Goal: Task Accomplishment & Management: Complete application form

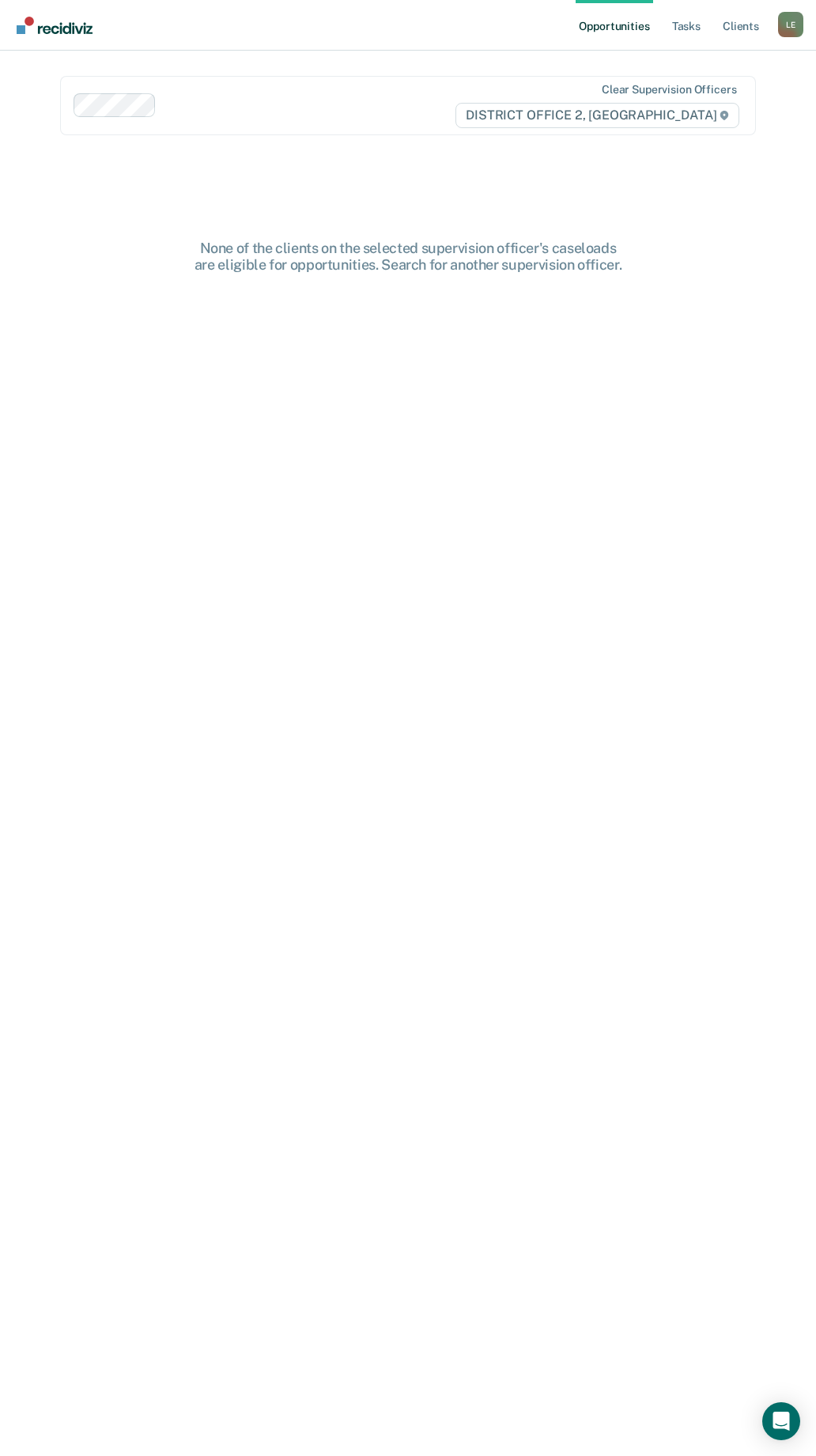
click at [800, 19] on div "L E" at bounding box center [791, 24] width 25 height 25
click at [685, 79] on link "Go to PSI Case Dashboard" at bounding box center [724, 84] width 132 height 13
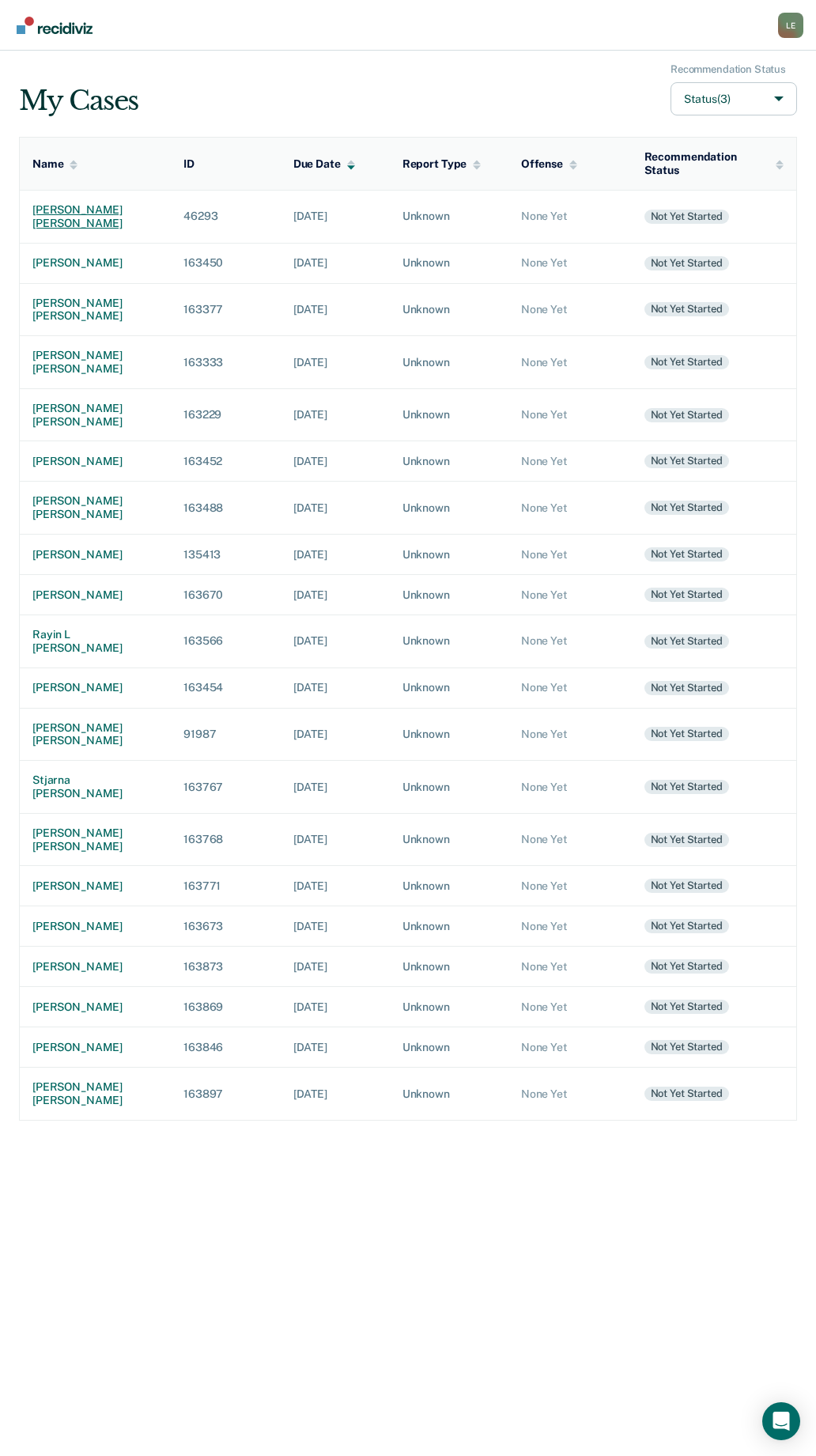
click at [74, 210] on div "[PERSON_NAME] [PERSON_NAME]" at bounding box center [95, 216] width 126 height 27
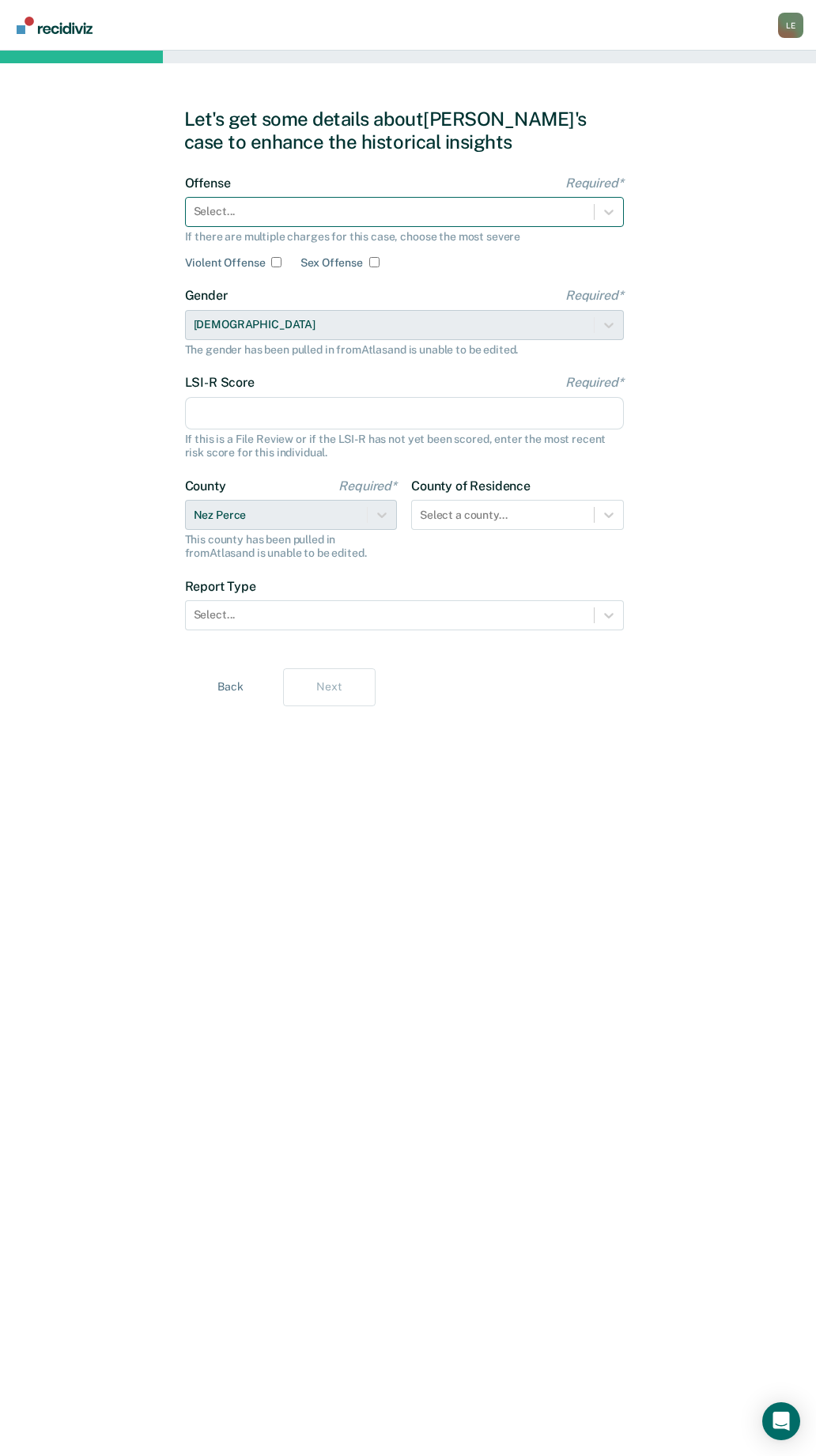
click at [269, 214] on div at bounding box center [390, 211] width 392 height 17
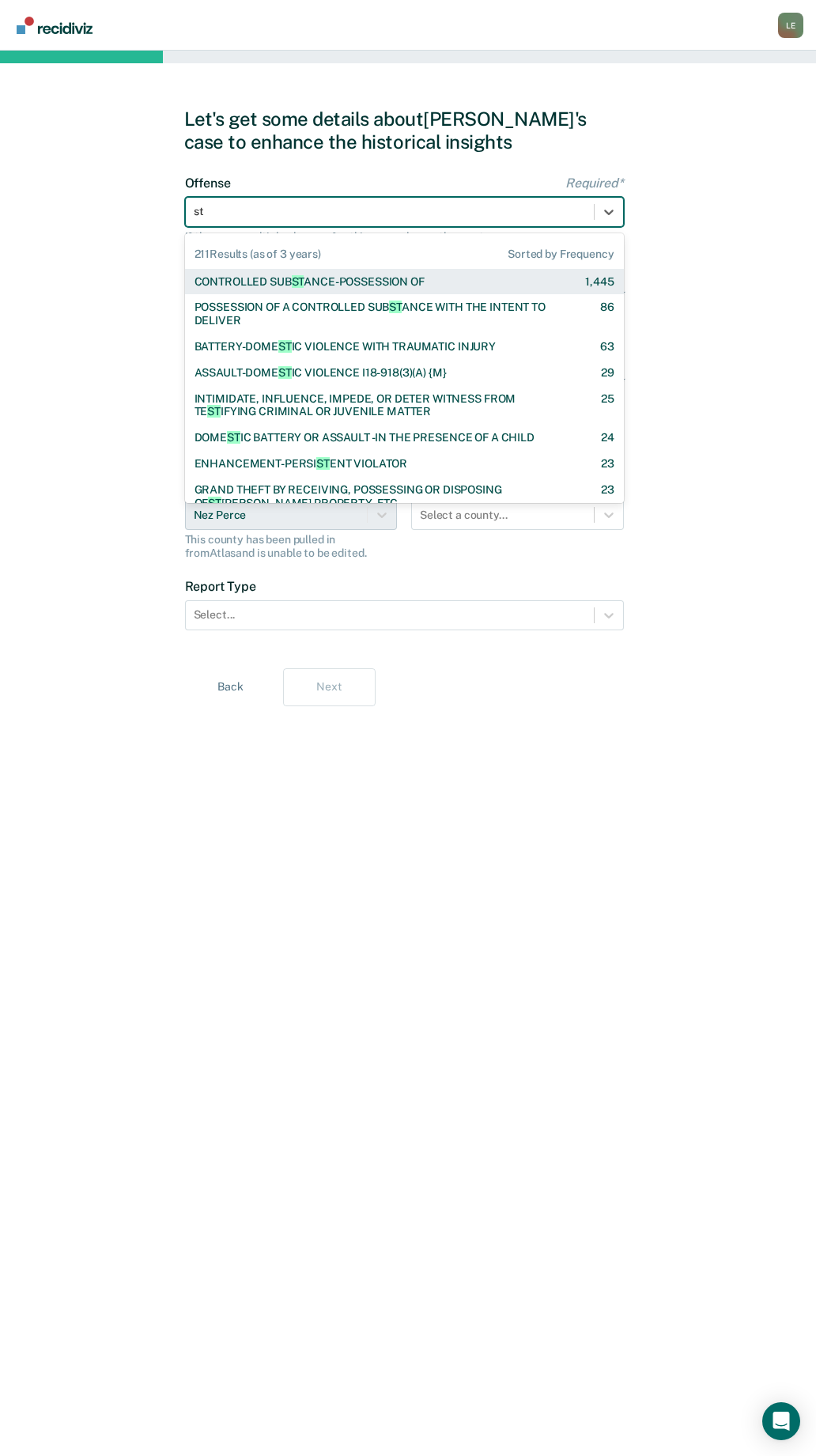
type input "sta"
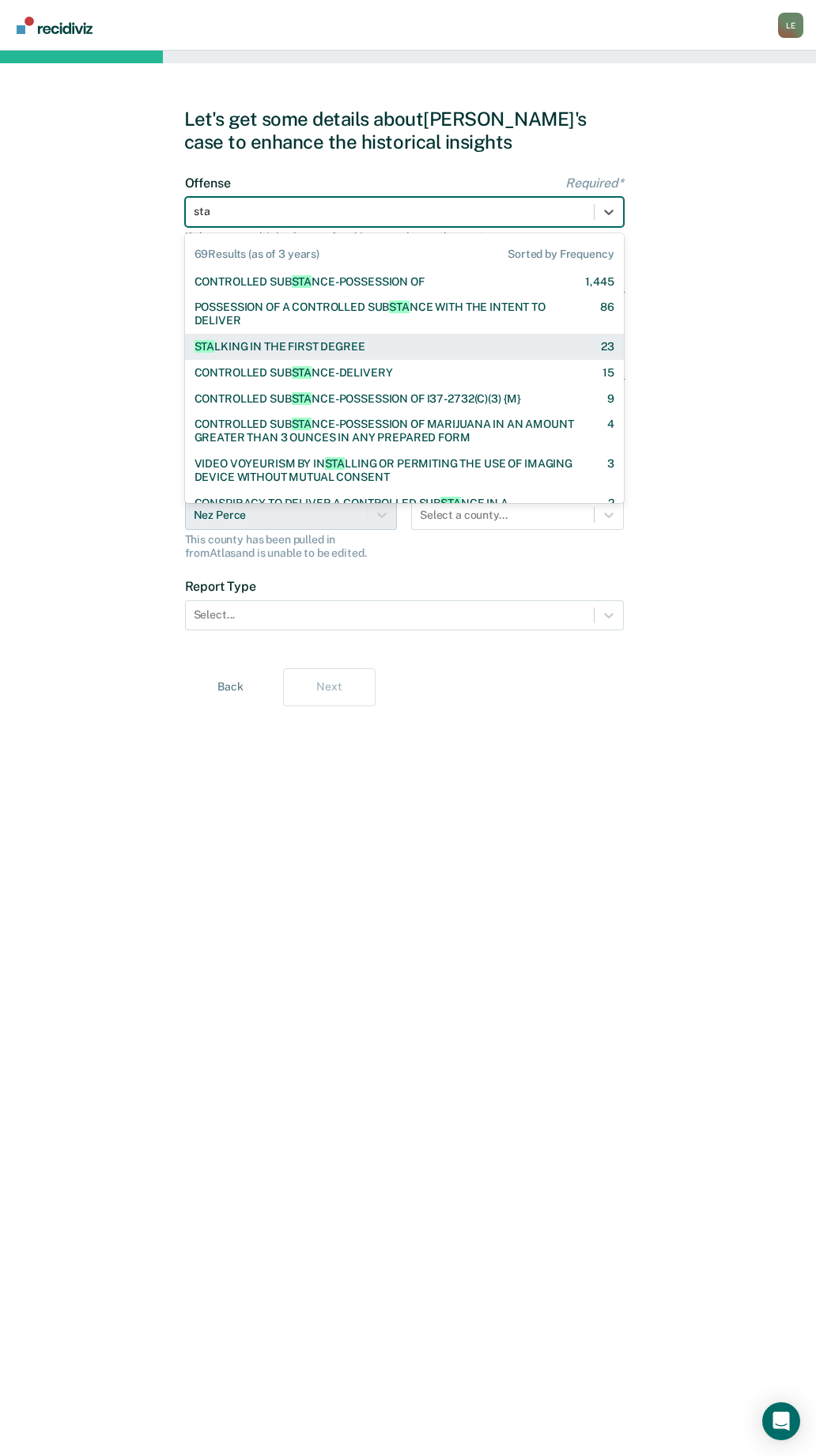
click at [261, 349] on div "STA LKING IN THE FIRST DEGREE" at bounding box center [279, 346] width 171 height 13
checkbox input "true"
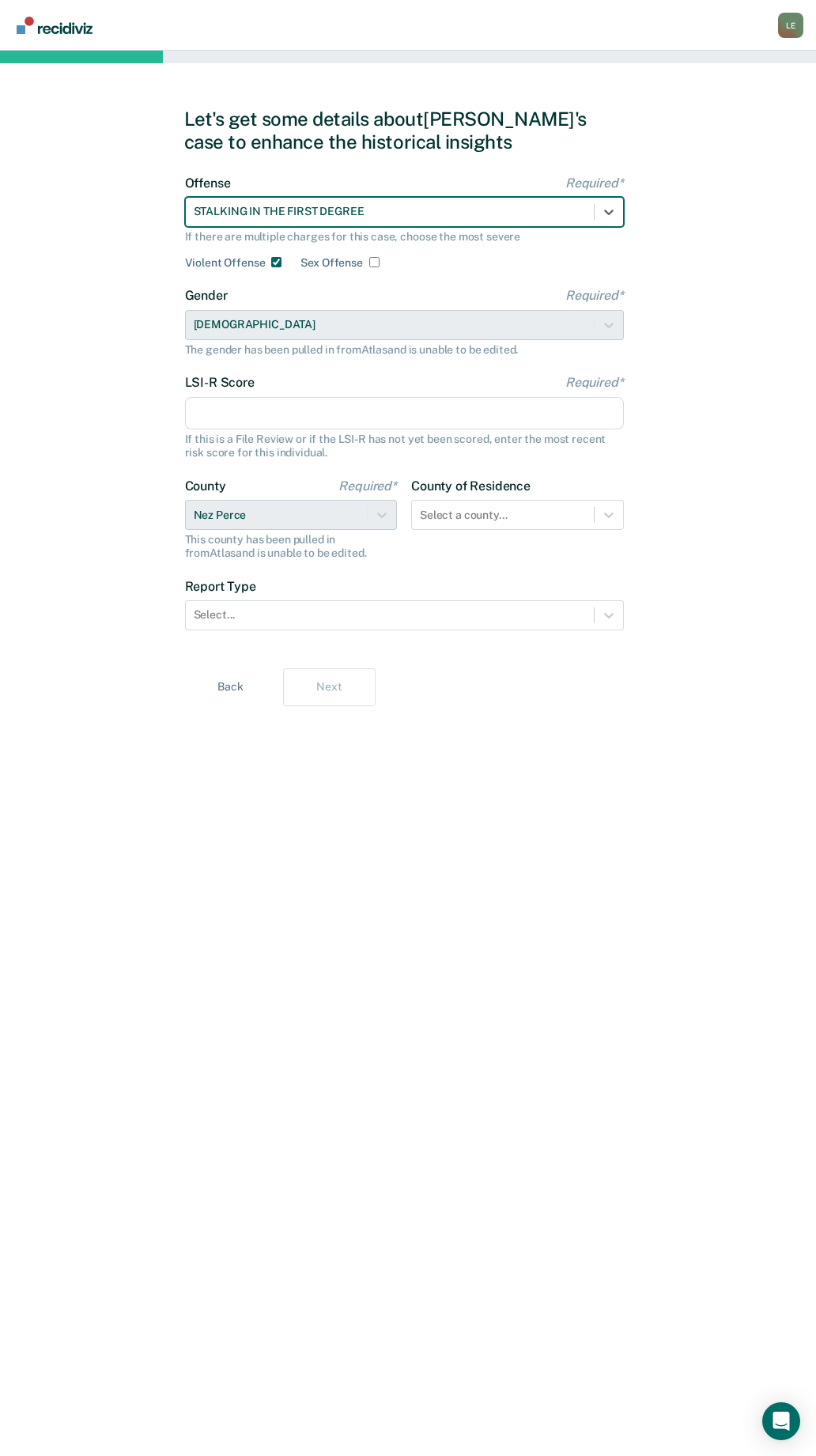
click at [240, 423] on input "LSI-R Score Required*" at bounding box center [405, 414] width 439 height 33
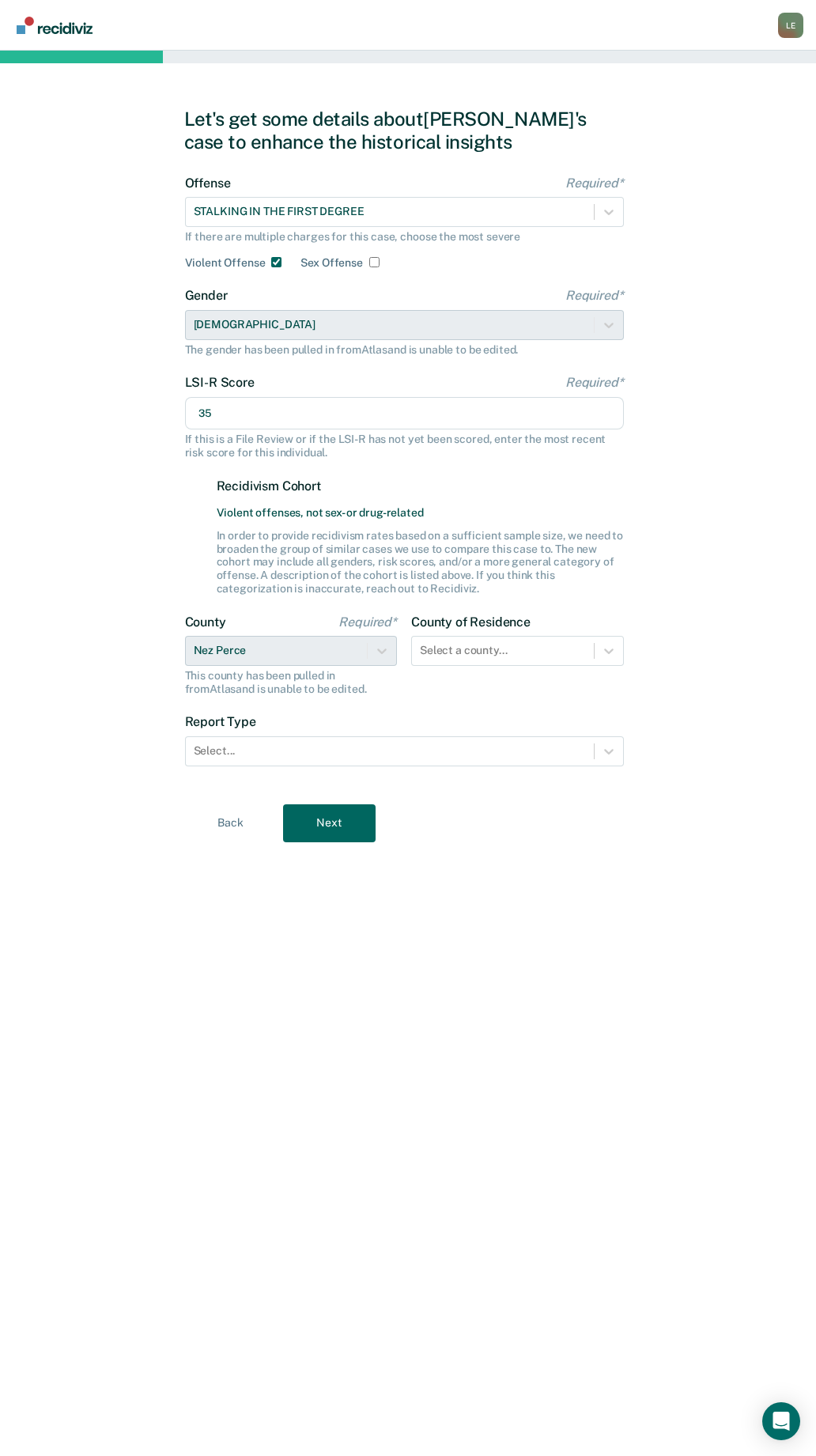
type input "35"
click at [243, 644] on div "County Required* Nez Perce This county has been pulled in from [GEOGRAPHIC_DATA…" at bounding box center [291, 654] width 213 height 81
click at [247, 763] on div "Select..." at bounding box center [389, 751] width 408 height 23
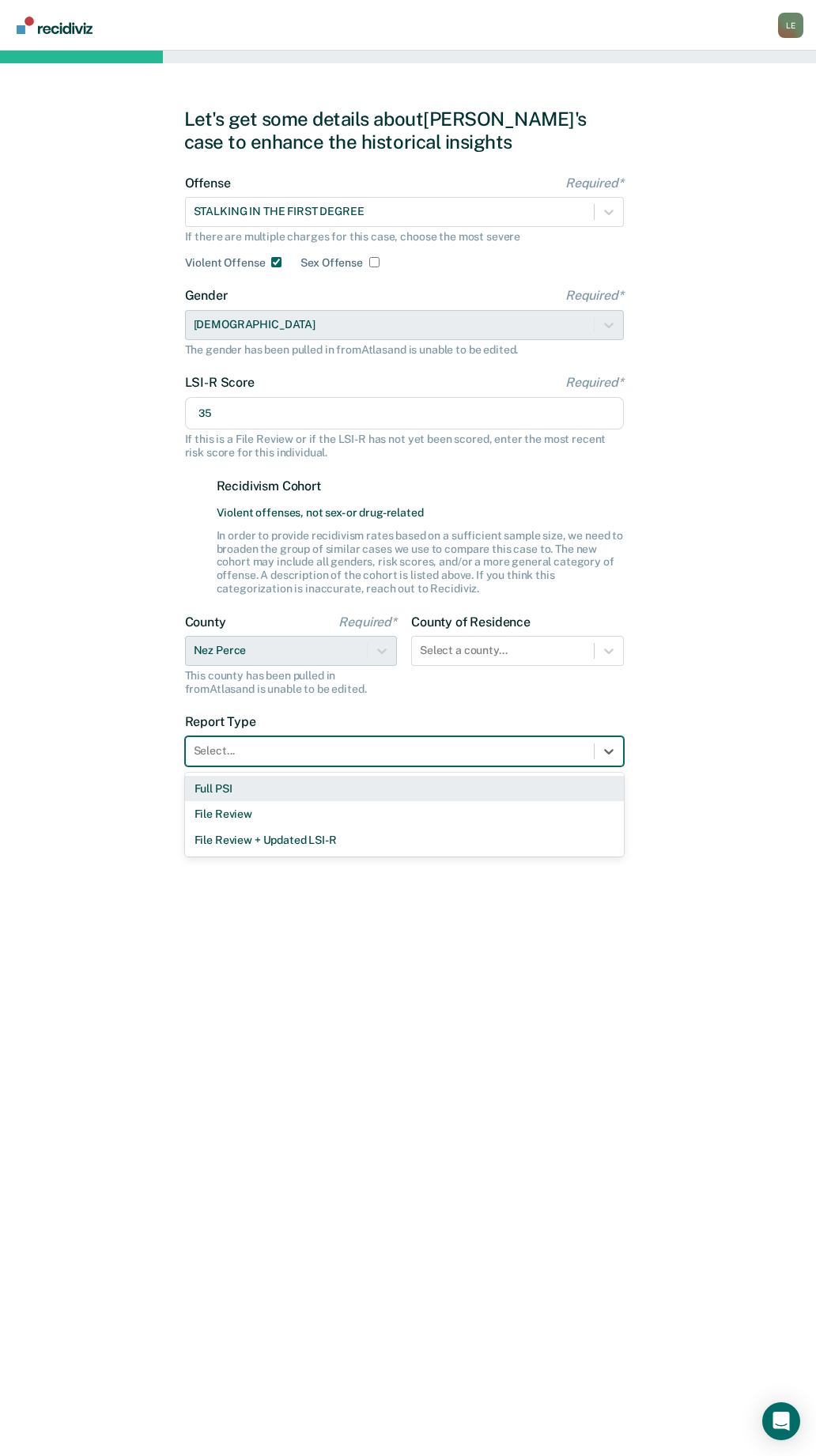
click at [250, 794] on div "Full PSI" at bounding box center [405, 789] width 439 height 26
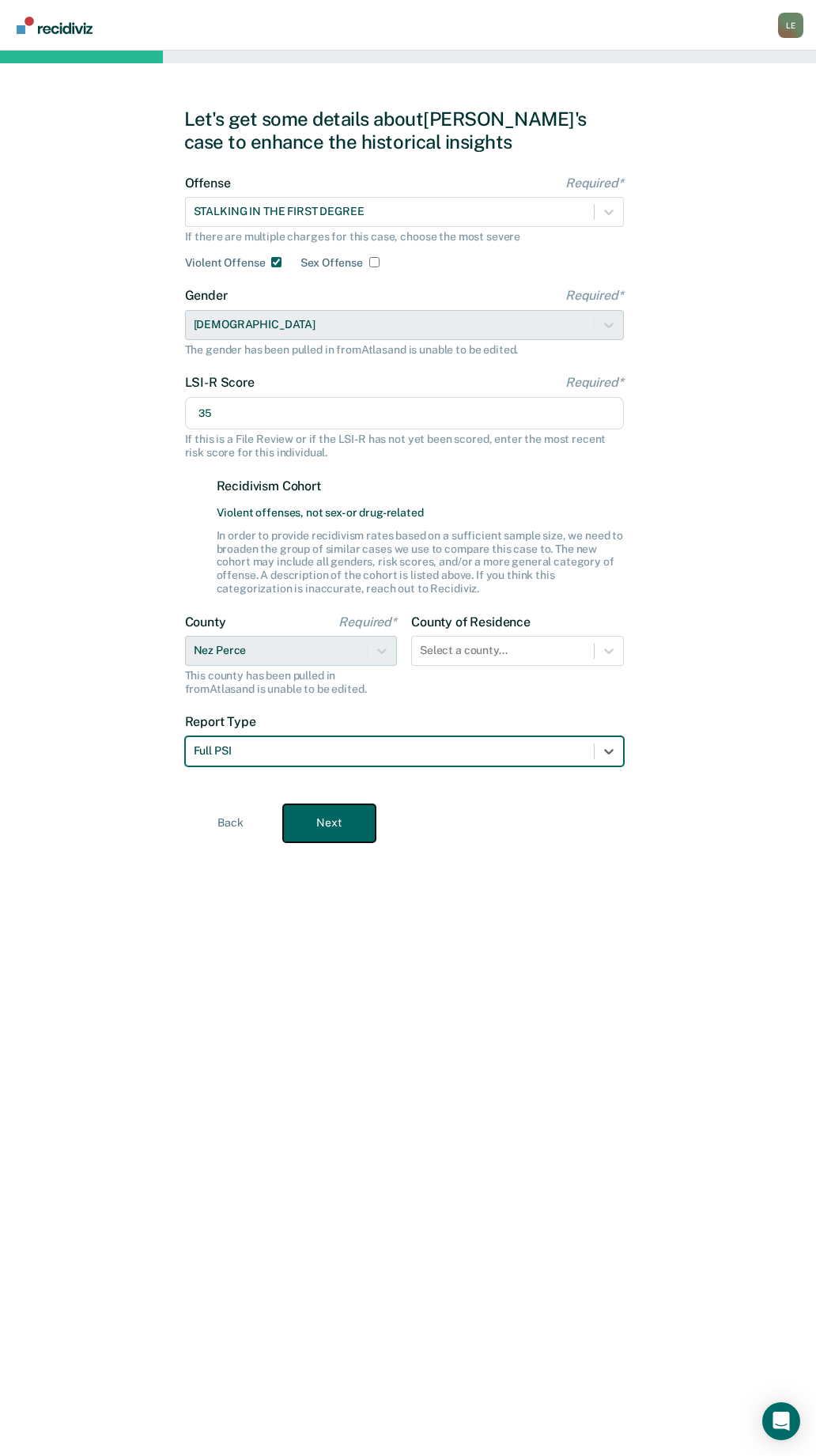
click at [329, 820] on button "Next" at bounding box center [330, 822] width 93 height 38
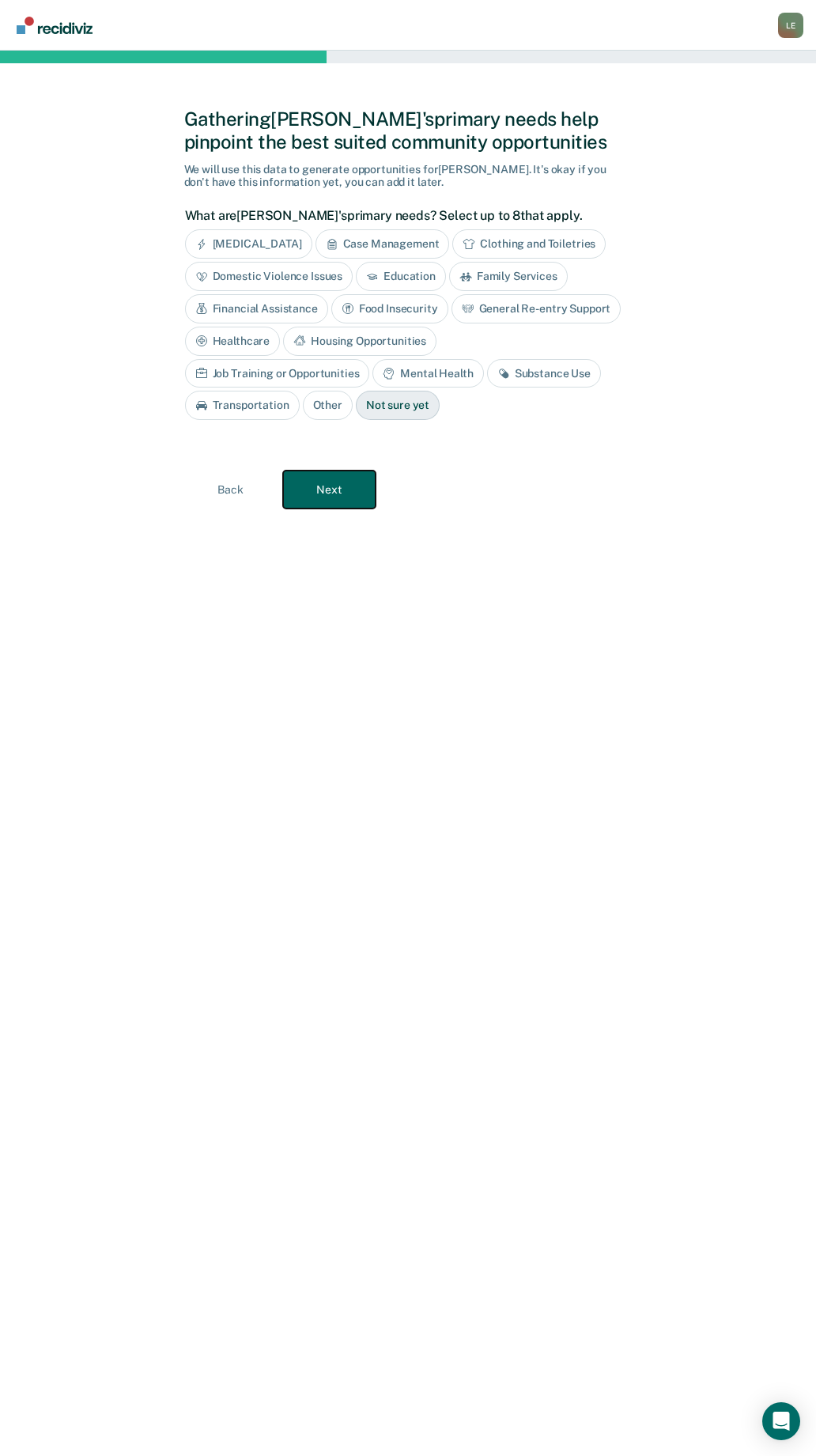
click at [330, 481] on button "Next" at bounding box center [330, 489] width 93 height 38
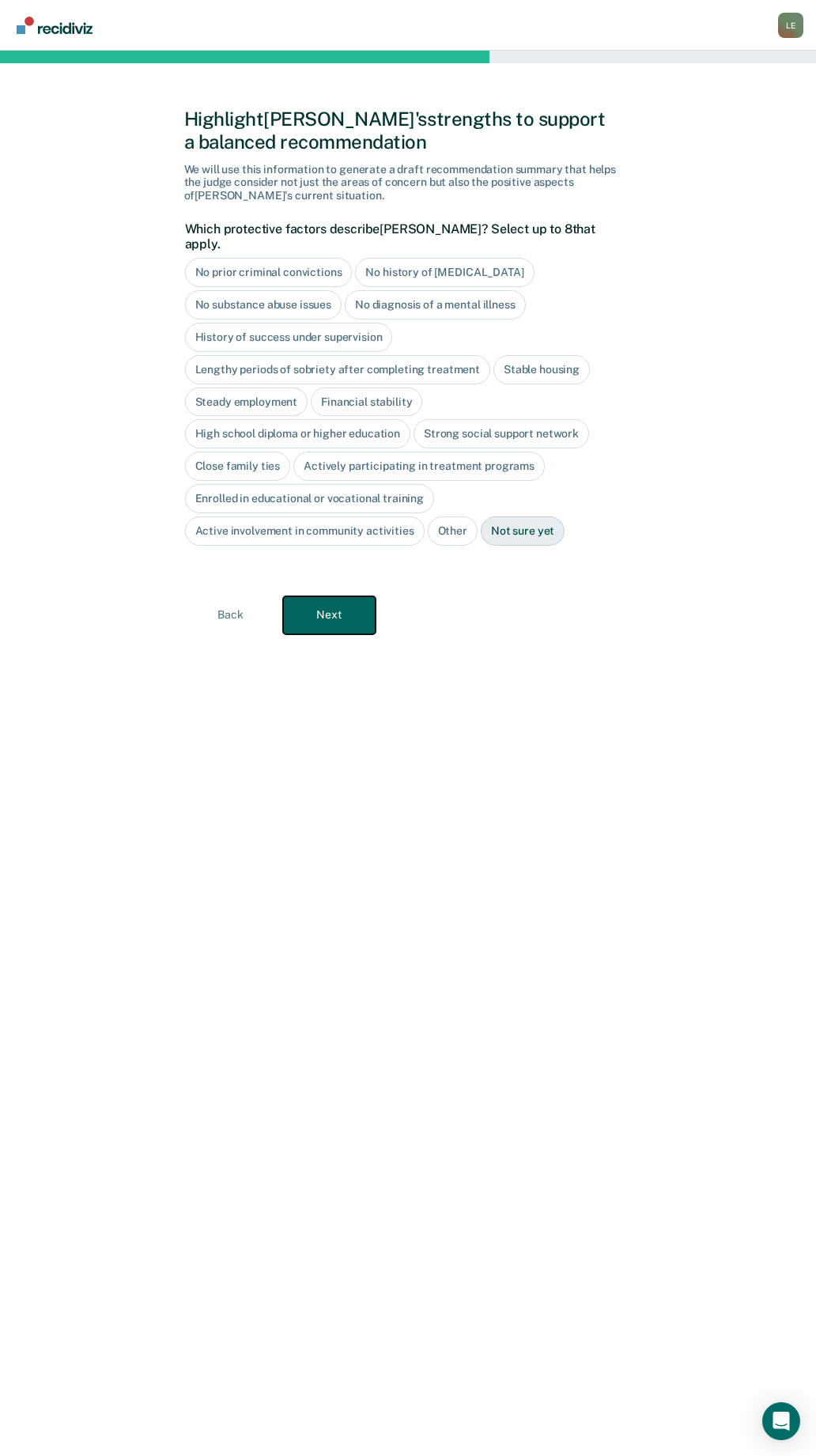
click at [321, 598] on button "Next" at bounding box center [330, 615] width 93 height 38
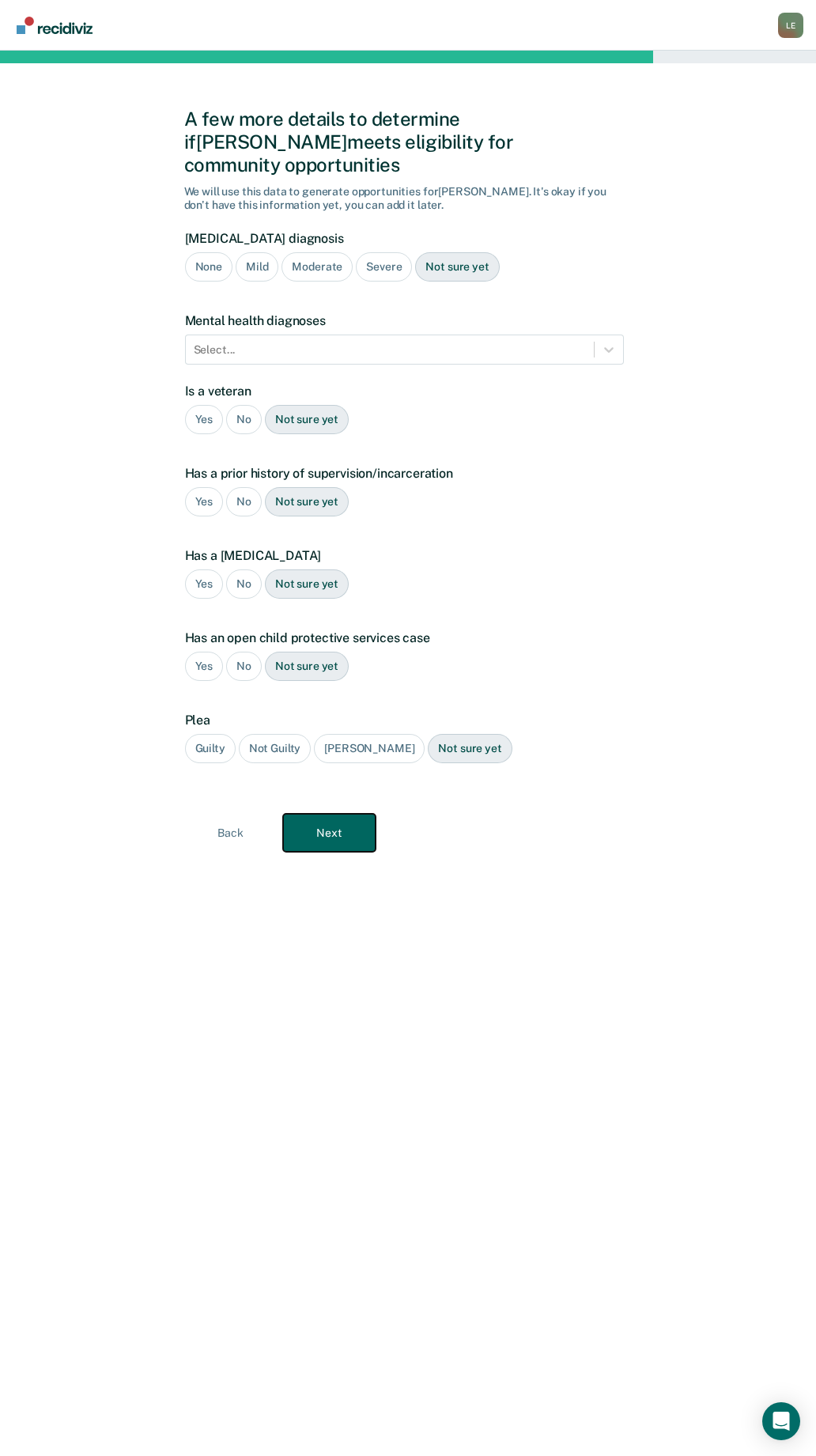
click at [342, 822] on button "Next" at bounding box center [330, 832] width 93 height 38
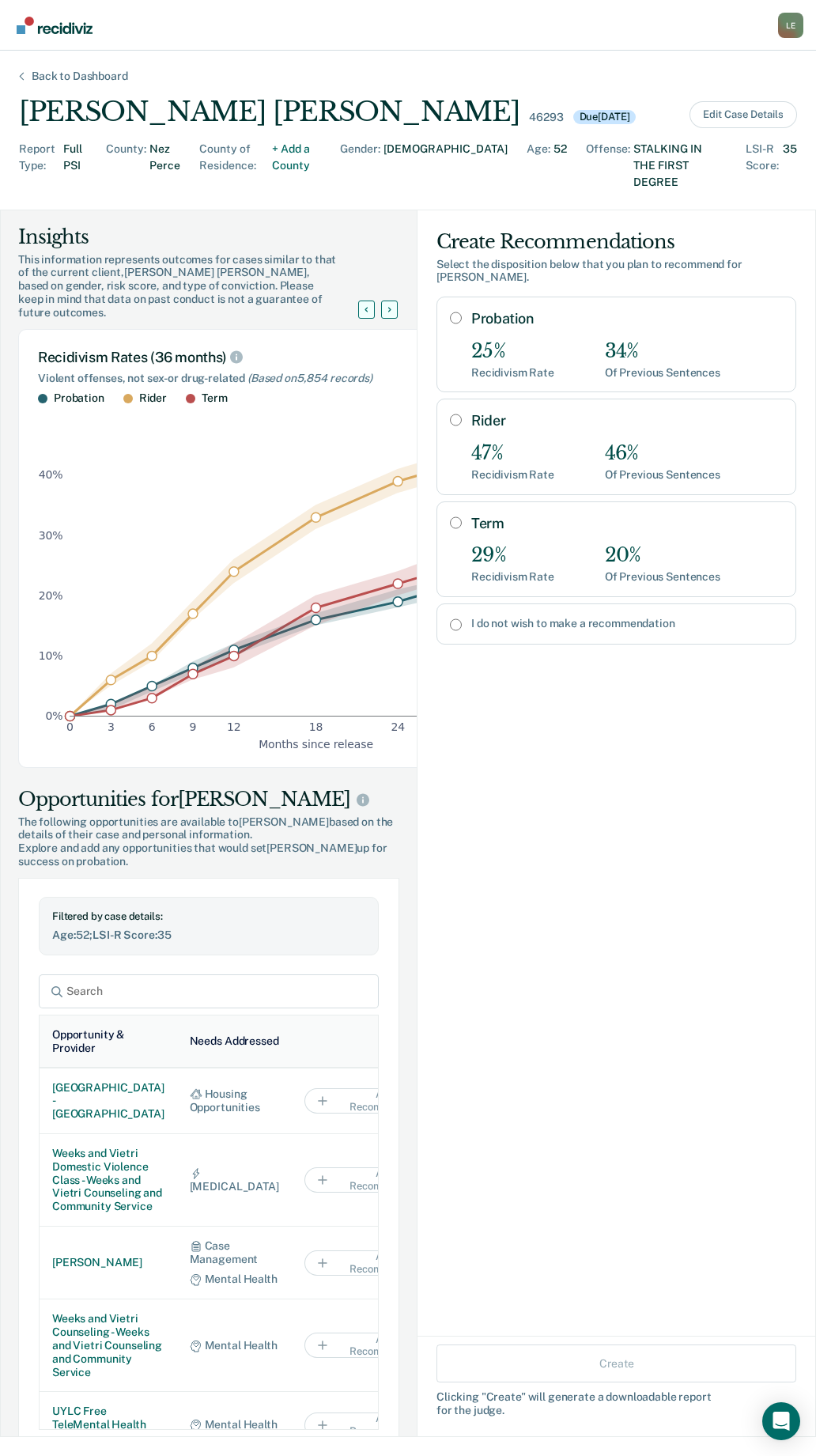
click at [450, 414] on input "Rider" at bounding box center [456, 420] width 12 height 12
radio input "true"
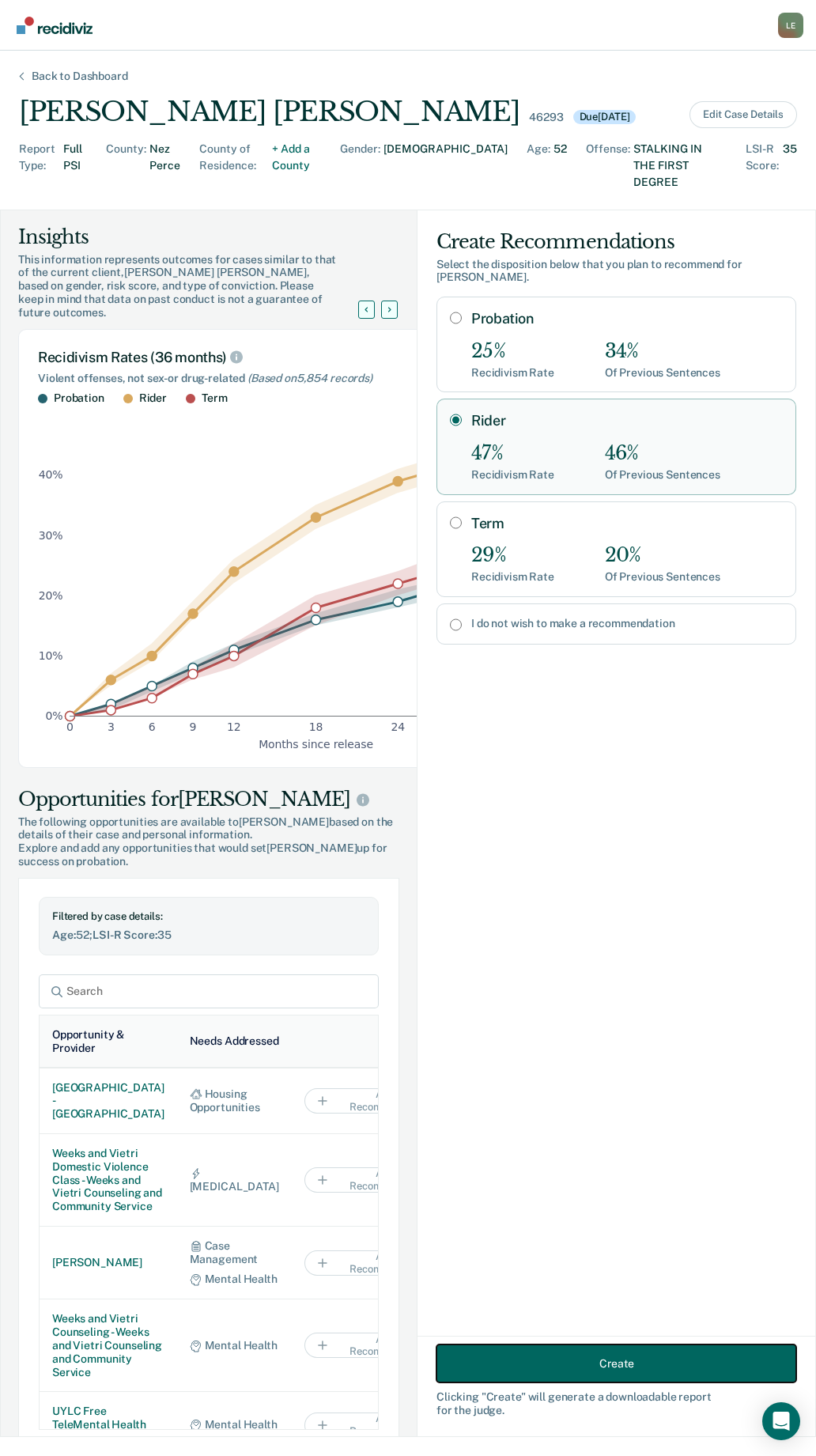
click at [587, 1373] on button "Create" at bounding box center [616, 1363] width 359 height 38
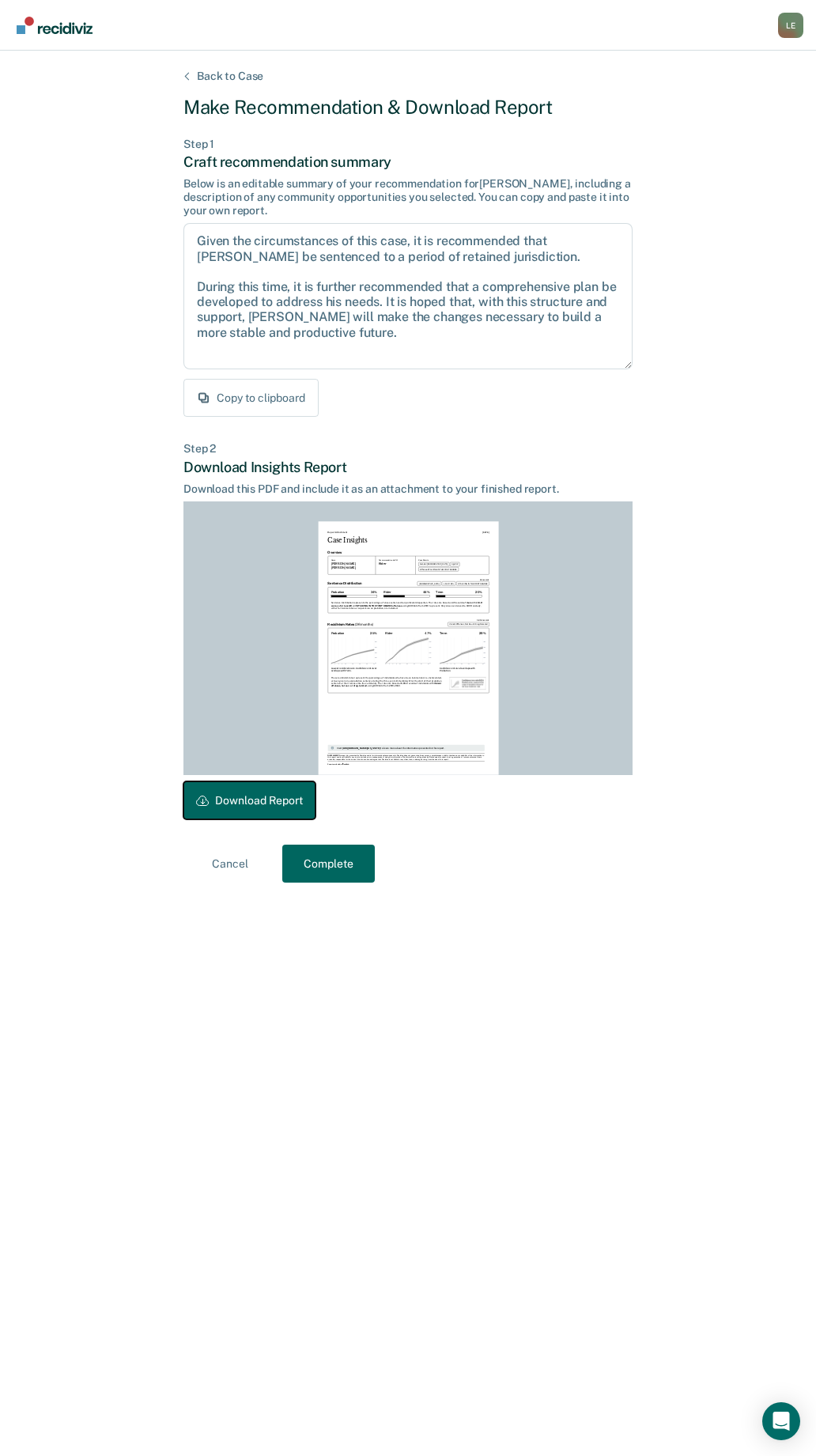
click at [255, 799] on button "Download Report" at bounding box center [249, 800] width 132 height 38
drag, startPoint x: 286, startPoint y: 848, endPoint x: 329, endPoint y: 859, distance: 44.4
click at [288, 848] on button "Complete" at bounding box center [329, 864] width 93 height 38
